Goal: Communication & Community: Participate in discussion

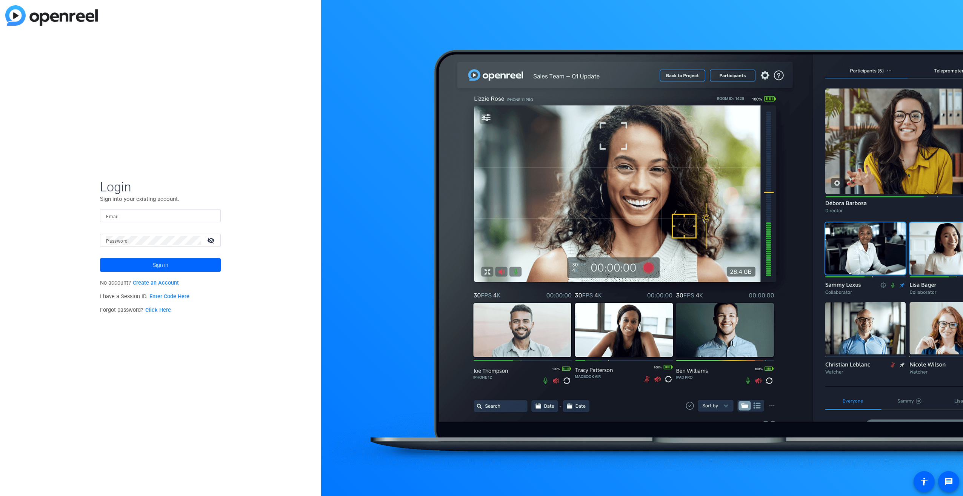
click at [114, 171] on mat-label "Email" at bounding box center [112, 216] width 12 height 5
click at [114, 171] on input "Email" at bounding box center [160, 215] width 109 height 9
click at [120, 171] on input "Email" at bounding box center [160, 215] width 109 height 9
type input "neville.webb@fmr.com"
click at [119, 171] on mat-label "Password" at bounding box center [117, 241] width 22 height 5
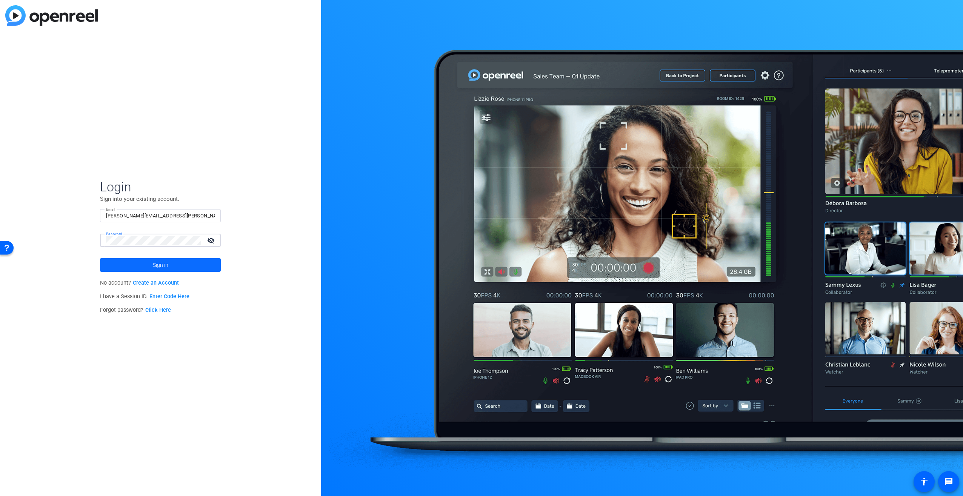
click at [142, 171] on span at bounding box center [160, 265] width 121 height 18
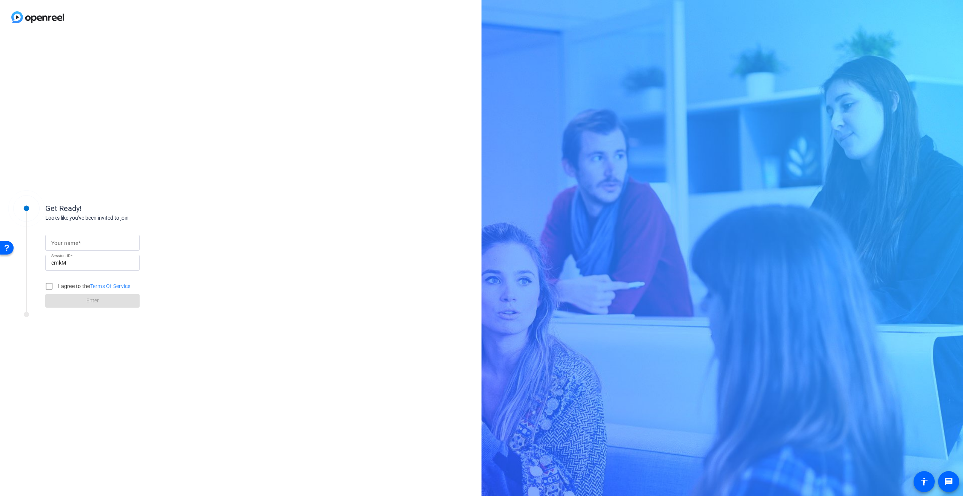
click at [82, 237] on div at bounding box center [92, 243] width 82 height 16
type input "[PERSON_NAME]"
click at [45, 285] on input "I agree to the Terms Of Service" at bounding box center [49, 286] width 15 height 15
checkbox input "true"
click at [93, 300] on span "Enter" at bounding box center [92, 301] width 12 height 8
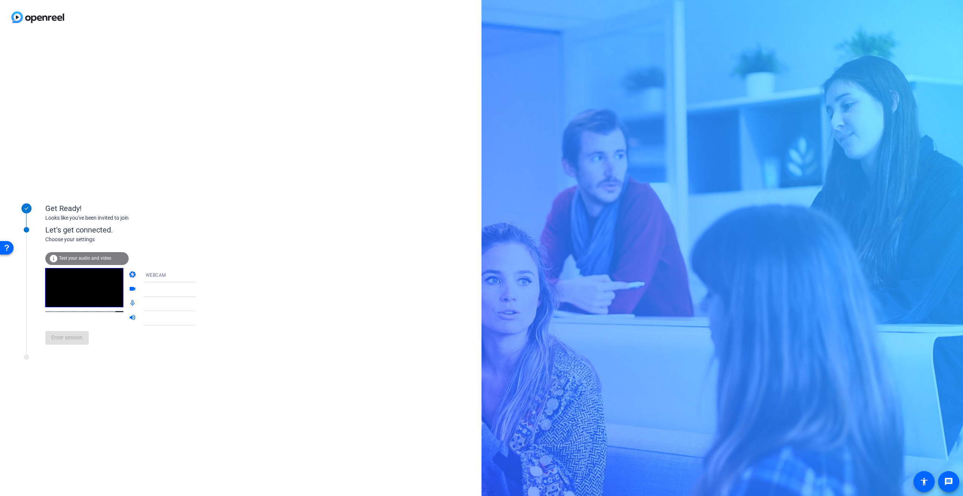
click at [199, 289] on icon at bounding box center [203, 289] width 9 height 9
click at [129, 291] on mat-icon "videocam" at bounding box center [133, 289] width 9 height 9
click at [202, 289] on icon at bounding box center [204, 290] width 4 height 2
click at [86, 258] on span "Test your audio and video" at bounding box center [85, 258] width 52 height 5
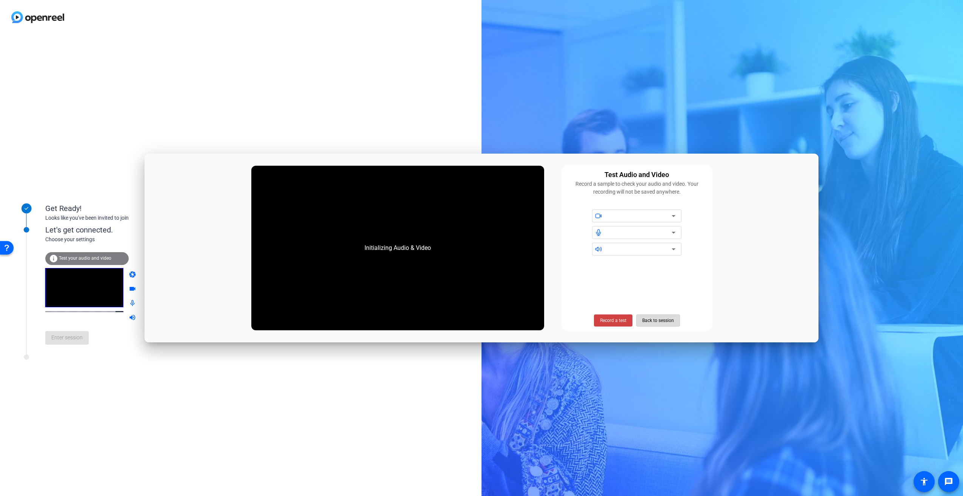
click at [645, 319] on span "Back to session" at bounding box center [658, 320] width 32 height 14
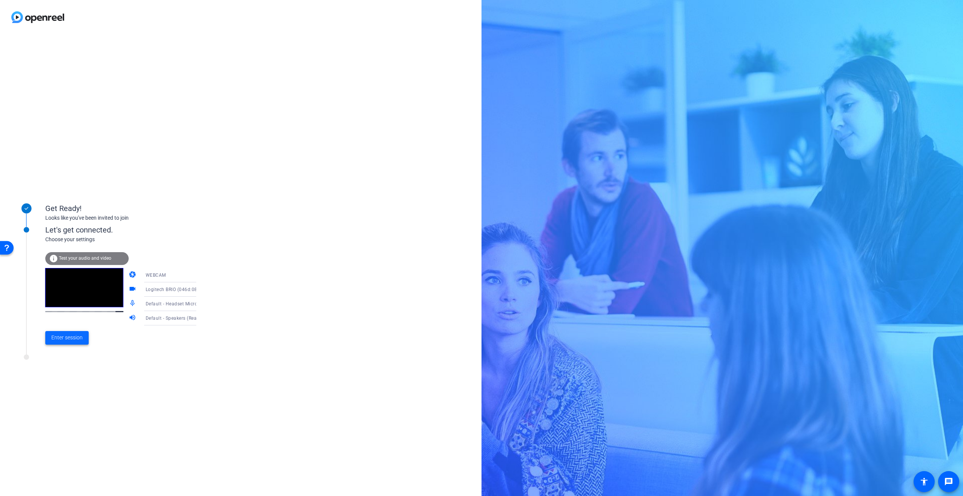
click at [61, 336] on span "Enter session" at bounding box center [66, 338] width 31 height 8
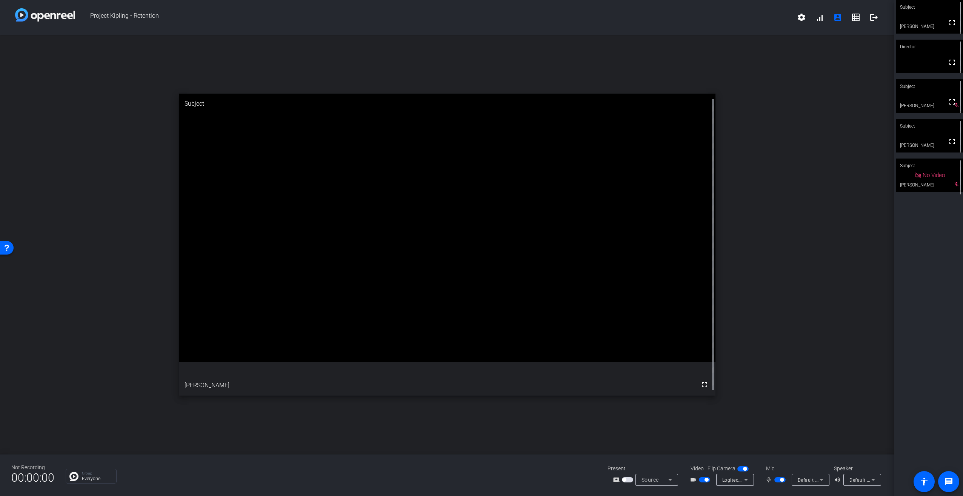
click at [823, 479] on icon at bounding box center [821, 479] width 9 height 9
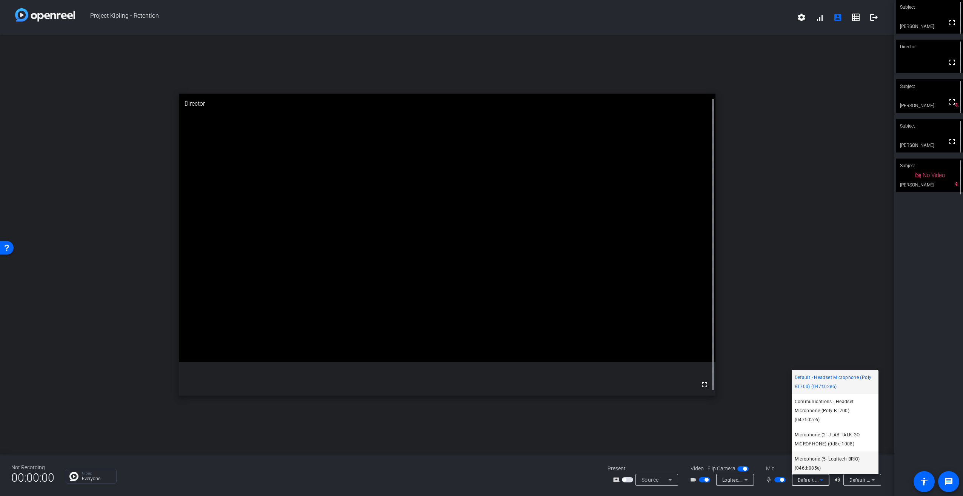
click at [817, 459] on span "Microphone (5- Logitech BRIO) (046d:085e)" at bounding box center [835, 463] width 81 height 18
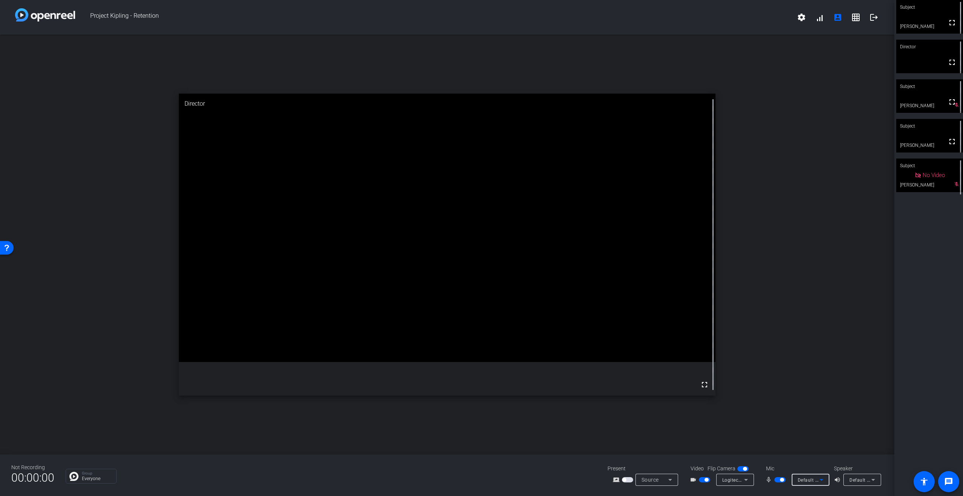
scroll to position [2, 0]
click at [813, 482] on span "Microphone (5- Logitech BRIO) (046d:085e)" at bounding box center [845, 480] width 95 height 6
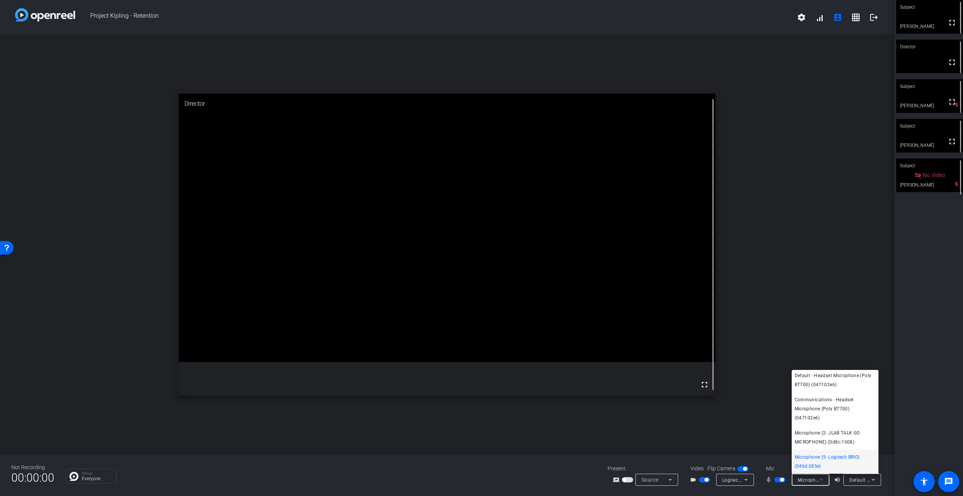
click at [866, 476] on div at bounding box center [481, 248] width 963 height 496
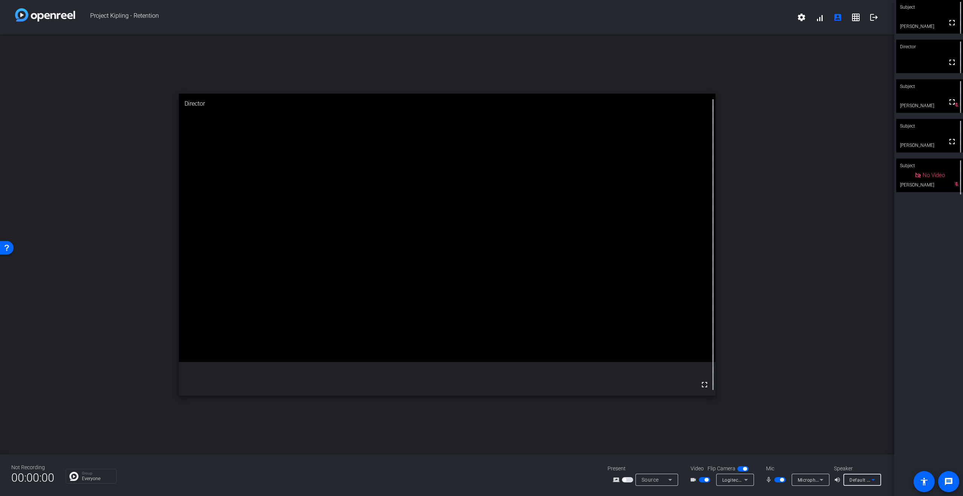
click at [867, 476] on div "Default - Speakers (Realtek(R) Audio)" at bounding box center [861, 479] width 22 height 9
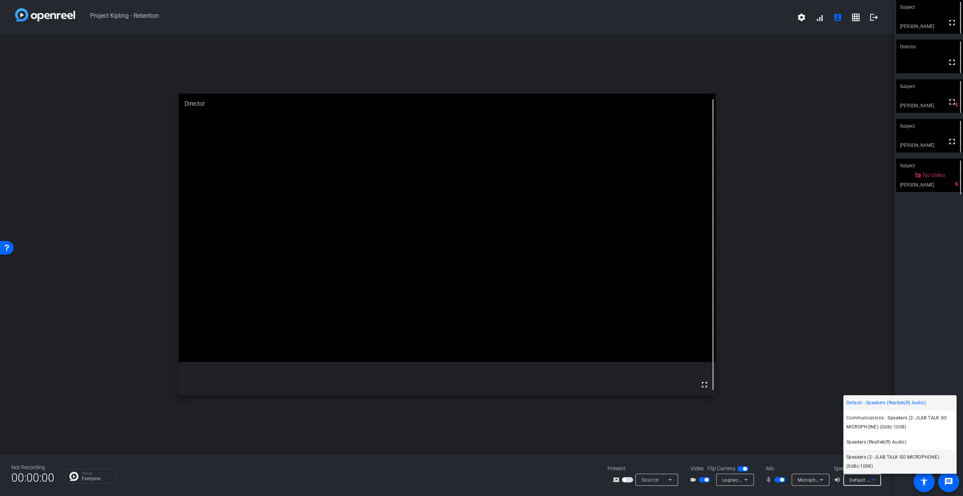
drag, startPoint x: 867, startPoint y: 476, endPoint x: 860, endPoint y: 453, distance: 24.2
click at [860, 453] on span "Speakers (2- JLAB TALK GO MICROPHONE) (0d8c:1008)" at bounding box center [900, 462] width 107 height 18
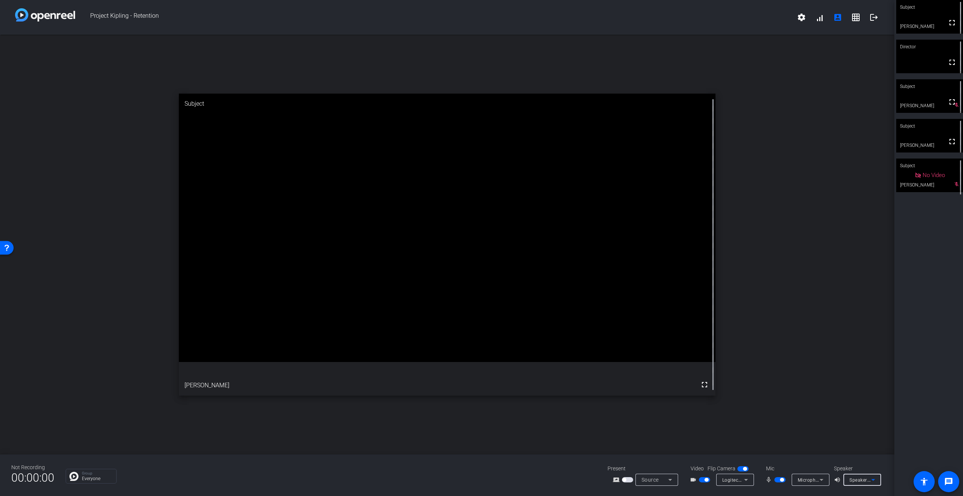
click at [860, 481] on span "Speakers (2- JLAB TALK GO MICROPHONE) (0d8c:1008)" at bounding box center [911, 480] width 123 height 6
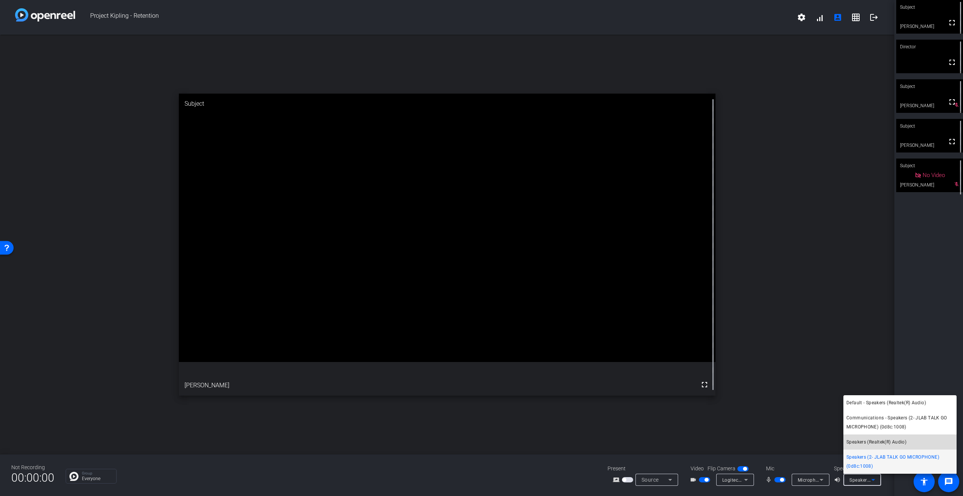
click at [861, 442] on span "Speakers (Realtek(R) Audio)" at bounding box center [877, 441] width 60 height 9
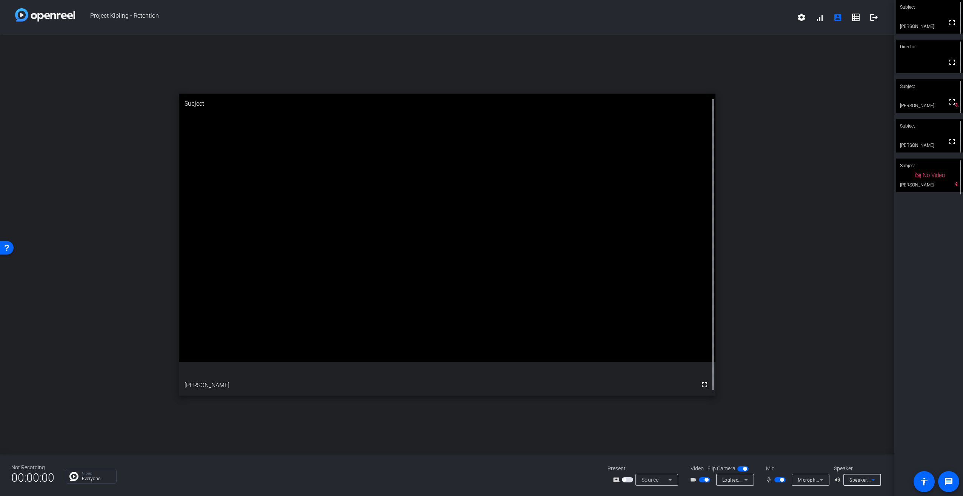
click at [868, 479] on span "Speakers (Realtek(R) Audio)" at bounding box center [881, 480] width 62 height 6
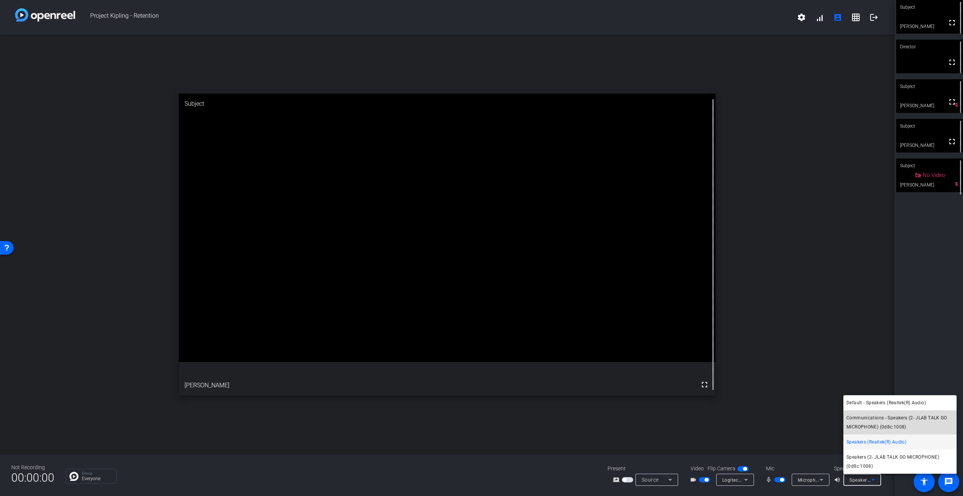
click at [873, 428] on span "Communications - Speakers (2- JLAB TALK GO MICROPHONE) (0d8c:1008)" at bounding box center [900, 422] width 107 height 18
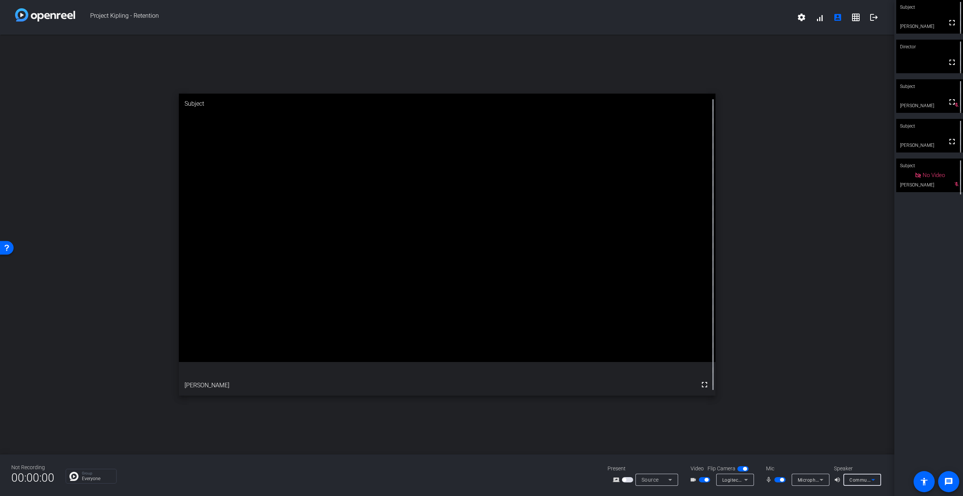
click at [869, 479] on icon at bounding box center [873, 479] width 9 height 9
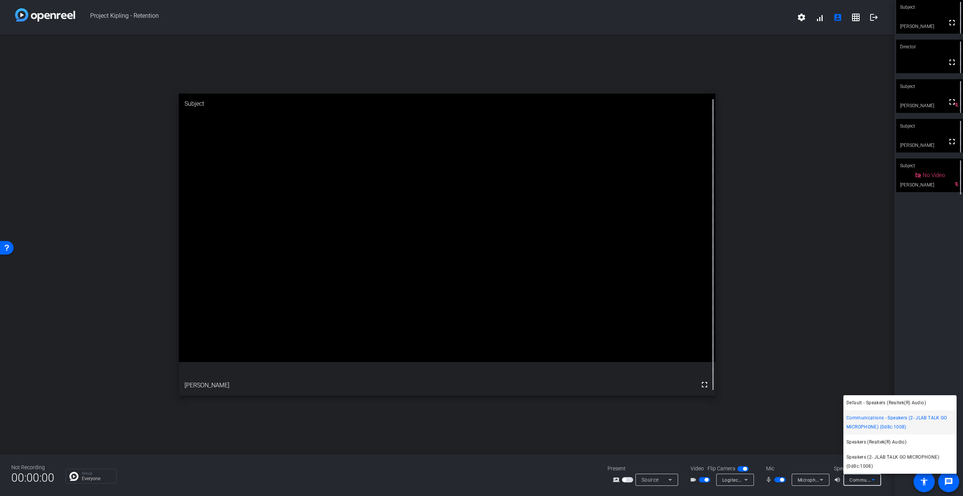
click at [780, 479] on div at bounding box center [481, 248] width 963 height 496
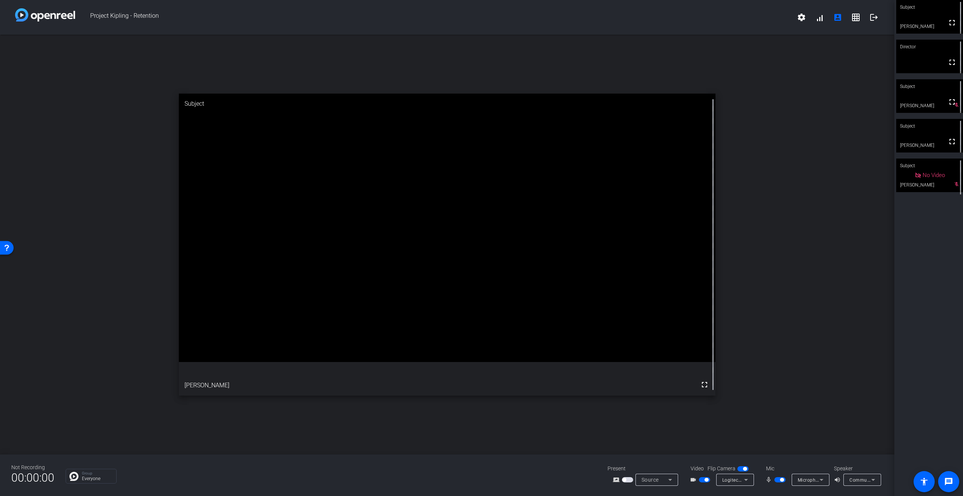
click at [782, 479] on span "button" at bounding box center [782, 480] width 4 height 4
click at [782, 479] on span "button" at bounding box center [779, 479] width 11 height 5
click at [859, 481] on span "Communications - Speakers (2- JLAB TALK GO MICROPHONE) (0d8c:1008)" at bounding box center [932, 480] width 165 height 6
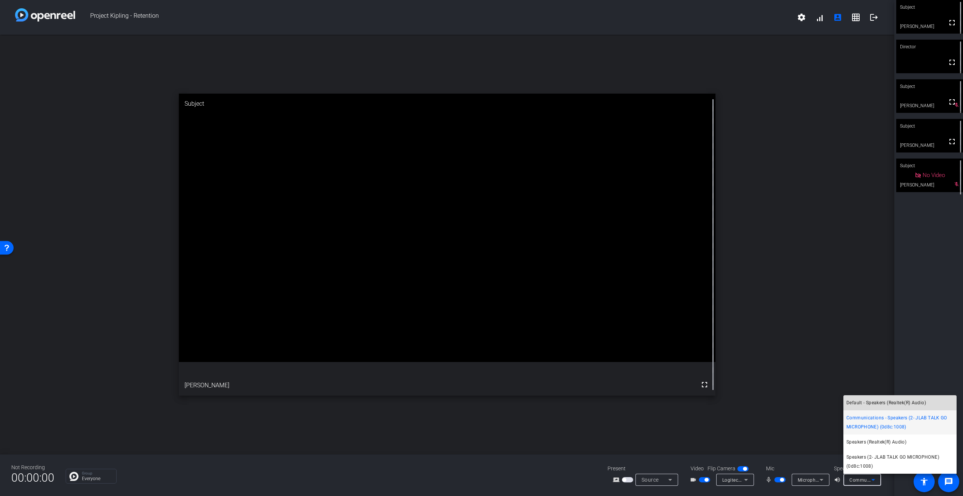
click at [878, 403] on span "Default - Speakers (Realtek(R) Audio)" at bounding box center [887, 402] width 80 height 9
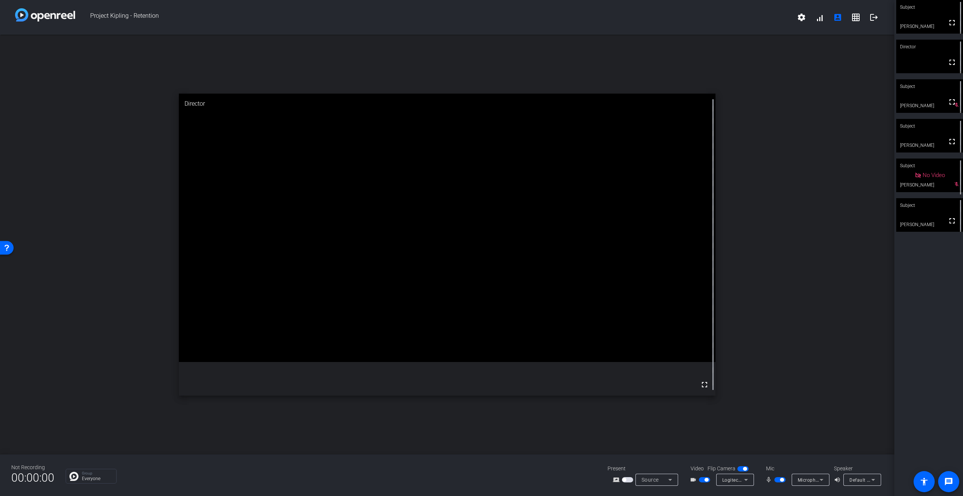
click at [614, 407] on div "open_in_new Director fullscreen" at bounding box center [447, 245] width 894 height 420
drag, startPoint x: 932, startPoint y: 187, endPoint x: 758, endPoint y: 199, distance: 174.4
click at [758, 199] on div "open_in_new Director fullscreen" at bounding box center [447, 245] width 894 height 420
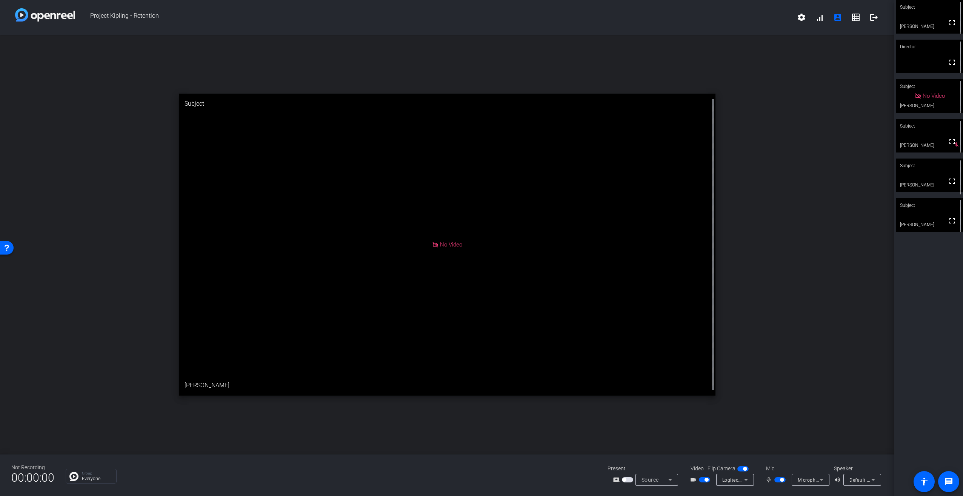
drag, startPoint x: 946, startPoint y: 187, endPoint x: 816, endPoint y: 208, distance: 131.9
click at [816, 208] on div "open_in_new Subject No Video [PERSON_NAME]" at bounding box center [447, 245] width 894 height 420
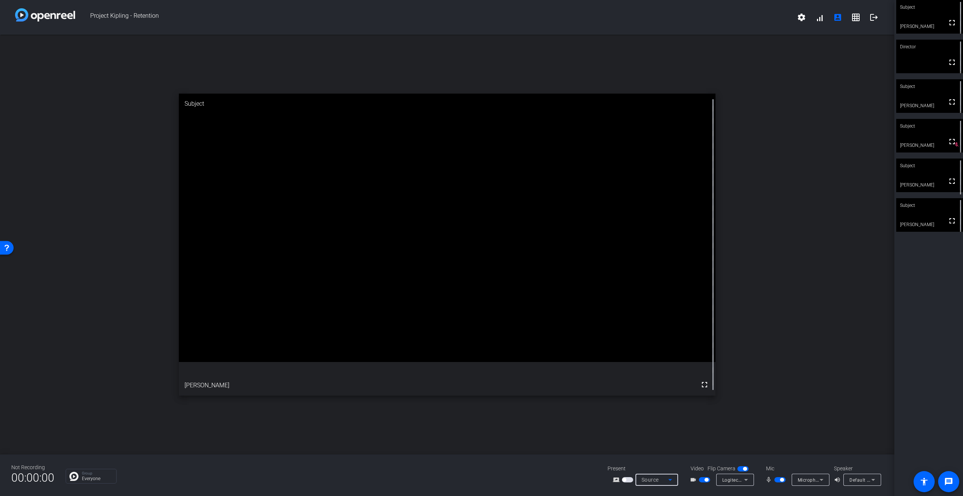
click at [671, 481] on icon at bounding box center [670, 479] width 9 height 9
click at [523, 471] on div at bounding box center [481, 248] width 963 height 496
drag, startPoint x: 914, startPoint y: 177, endPoint x: 772, endPoint y: 144, distance: 145.6
click at [772, 144] on div "open_in_new Director fullscreen" at bounding box center [447, 245] width 894 height 420
click at [748, 482] on icon at bounding box center [746, 479] width 9 height 9
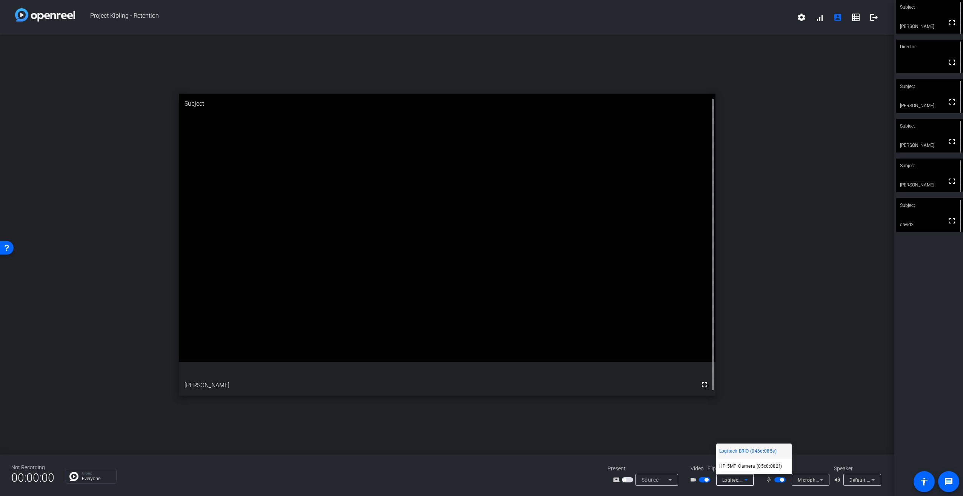
click at [493, 433] on div at bounding box center [481, 248] width 963 height 496
click at [820, 430] on div "open_in_new Subject fullscreen david2" at bounding box center [447, 245] width 894 height 420
